Goal: Task Accomplishment & Management: Manage account settings

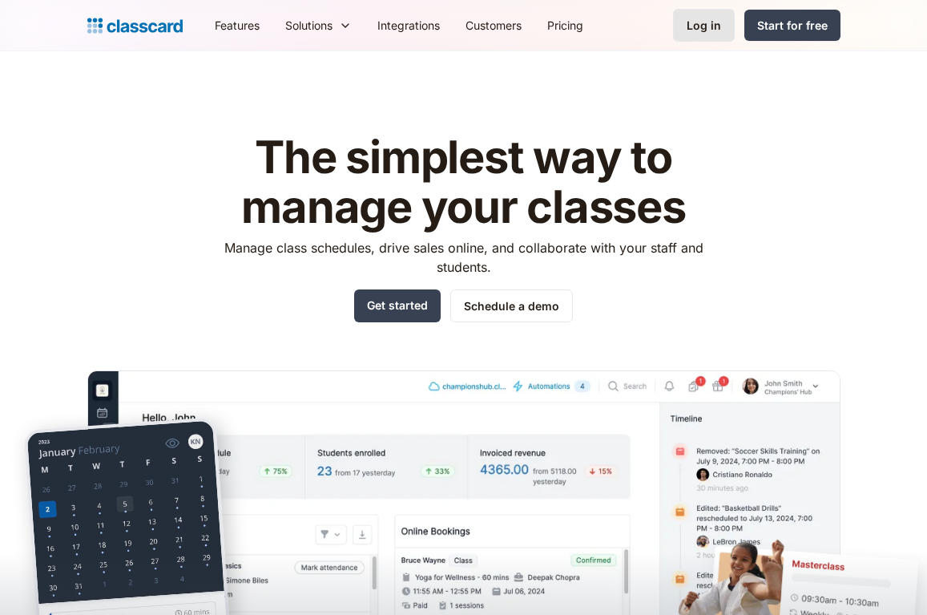
click at [714, 30] on div "Log in" at bounding box center [704, 25] width 34 height 17
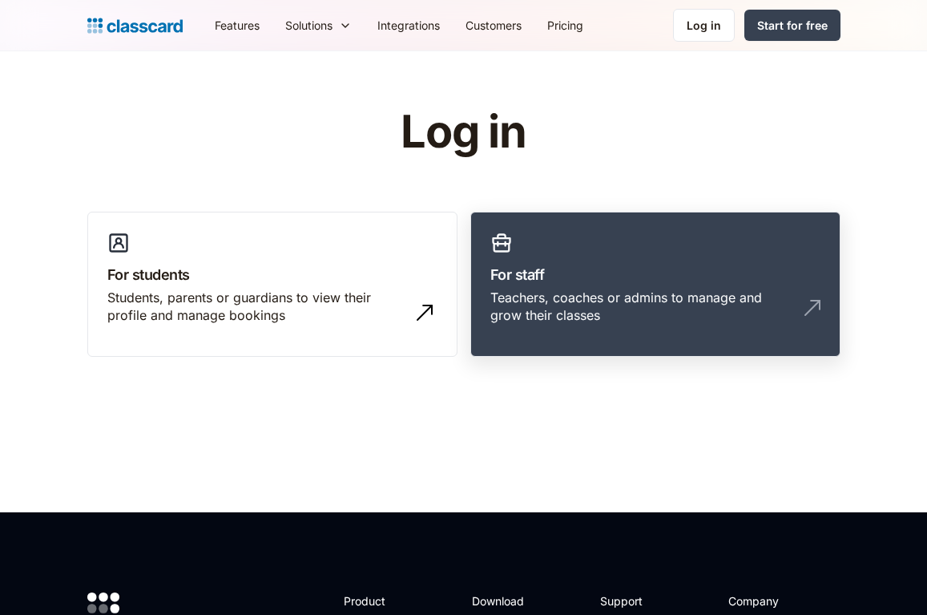
click at [559, 275] on h3 "For staff" at bounding box center [655, 275] width 330 height 22
